Goal: Navigation & Orientation: Find specific page/section

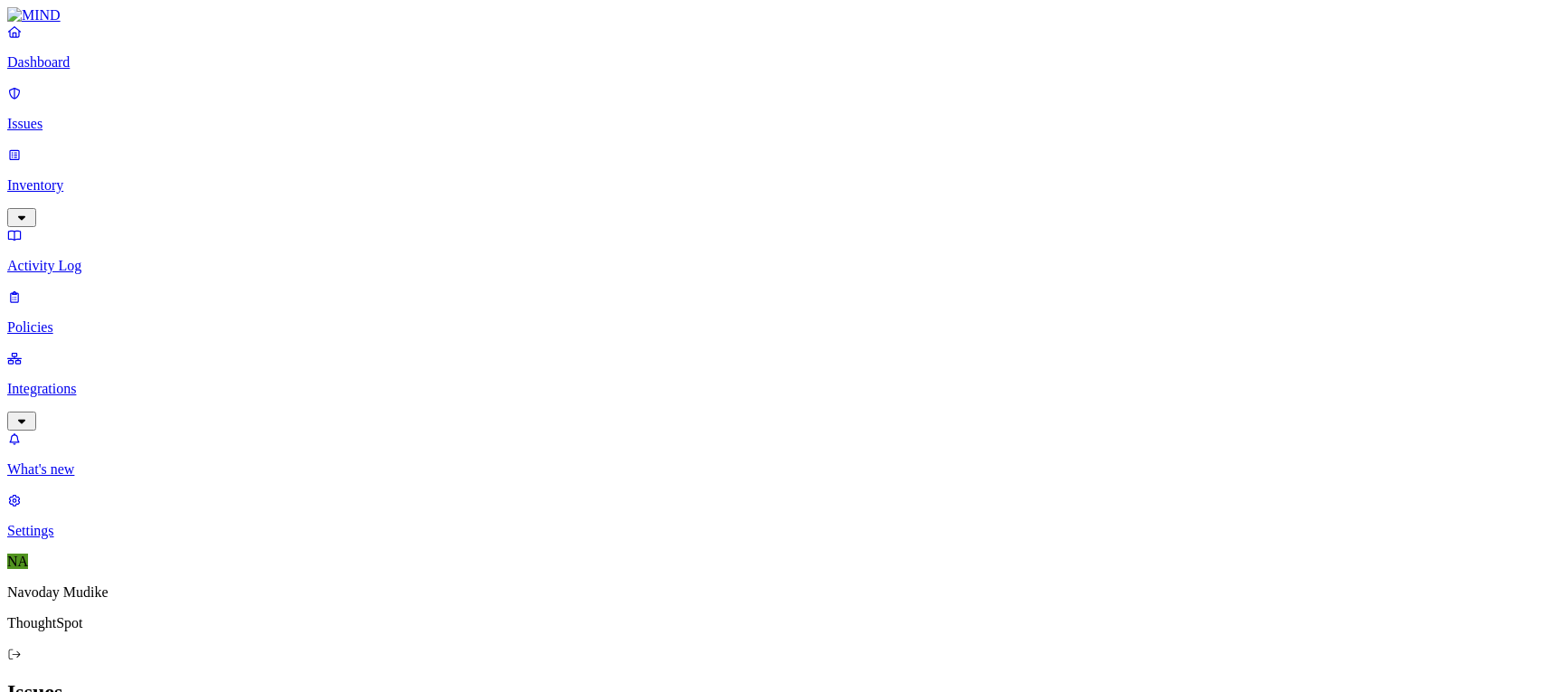
click at [165, 350] on link "Integrations" at bounding box center [783, 389] width 1553 height 78
click at [81, 584] on p "Endpoints" at bounding box center [783, 592] width 1553 height 17
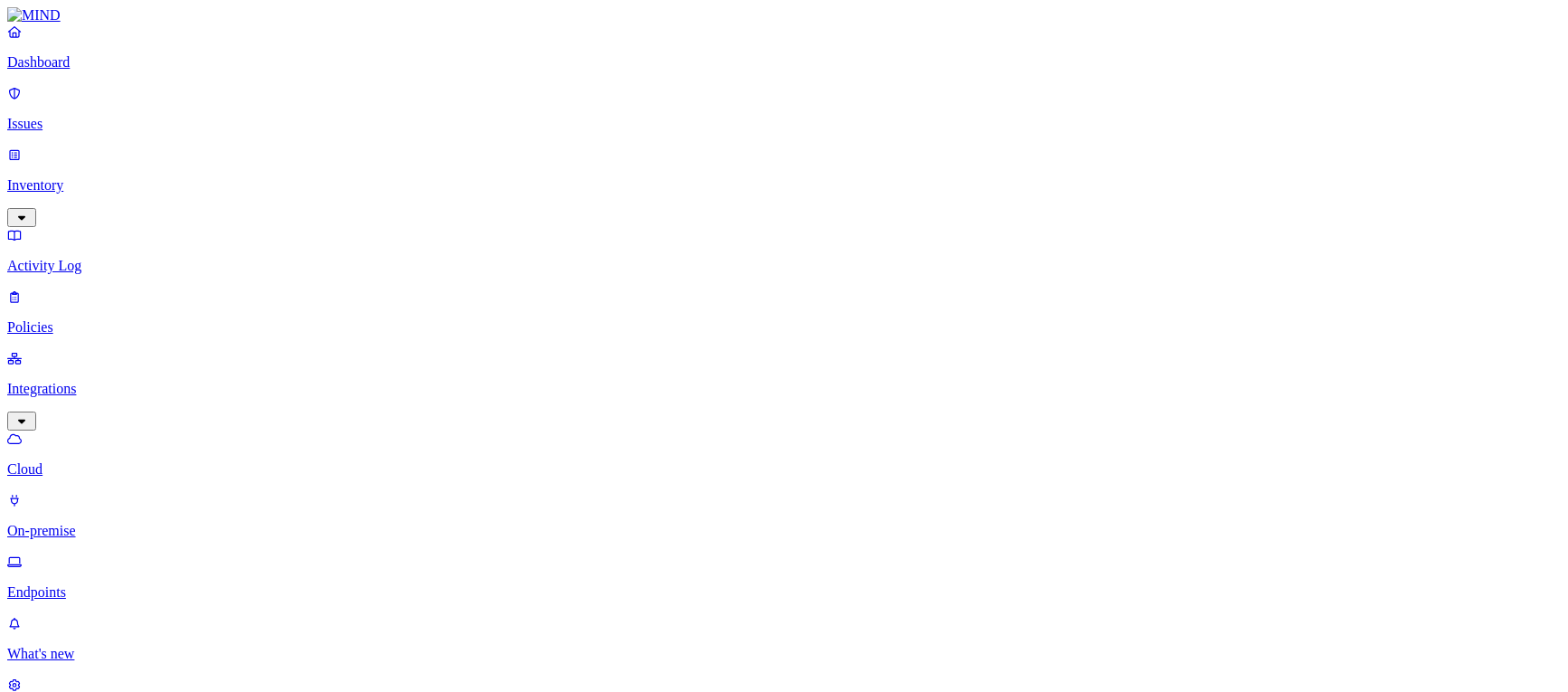
click at [45, 71] on p "Dashboard" at bounding box center [783, 62] width 1553 height 17
click at [109, 71] on p "Dashboard" at bounding box center [783, 62] width 1553 height 17
click at [77, 116] on p "Issues" at bounding box center [783, 124] width 1553 height 17
click at [937, 680] on h2 "Issues" at bounding box center [783, 692] width 1553 height 25
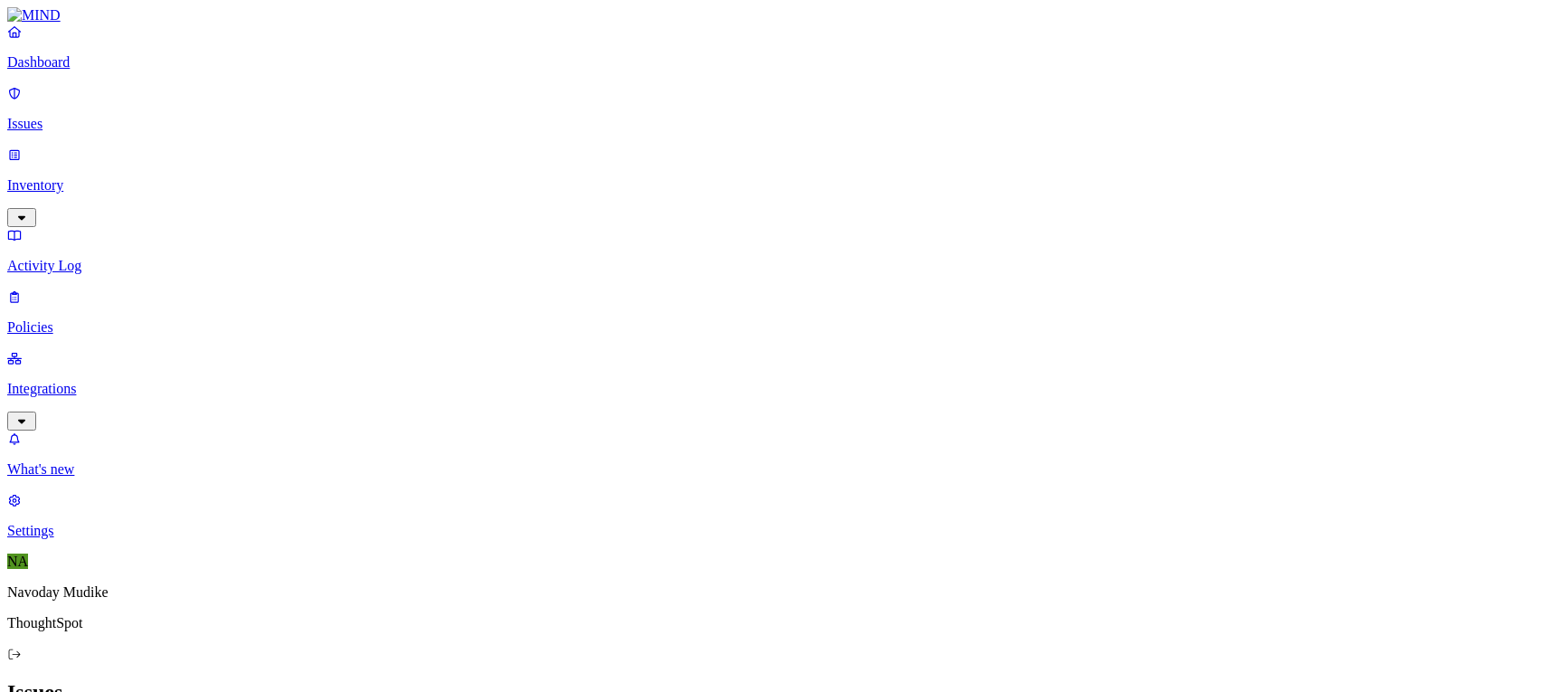
click at [894, 680] on div "Issues" at bounding box center [783, 692] width 1553 height 25
